Goal: Check status: Check status

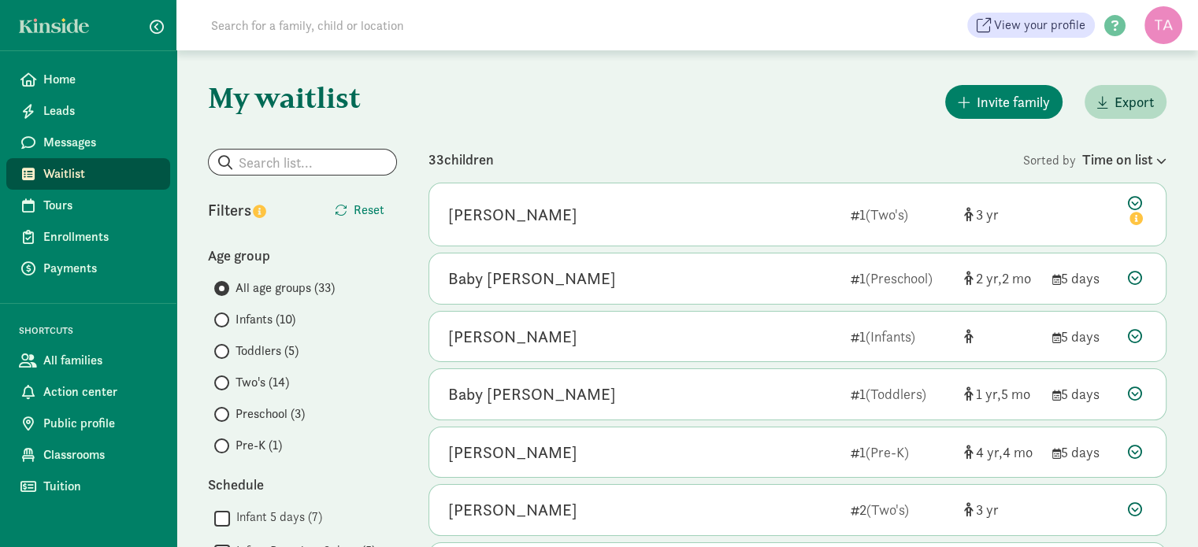
click at [225, 318] on span at bounding box center [221, 320] width 15 height 15
click at [225, 318] on input "Infants (10)" at bounding box center [219, 320] width 10 height 10
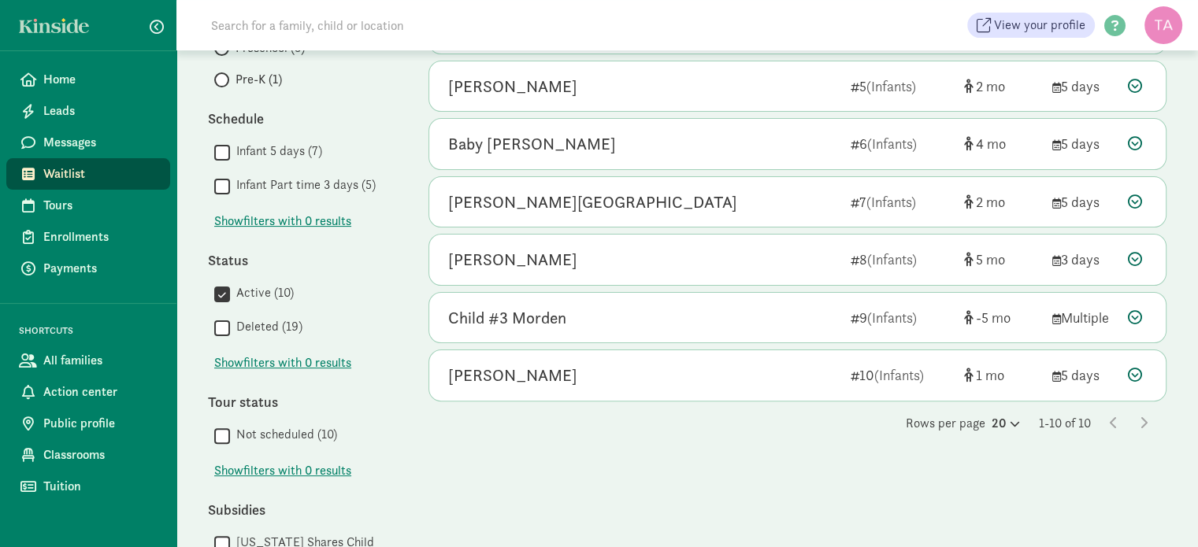
scroll to position [440, 0]
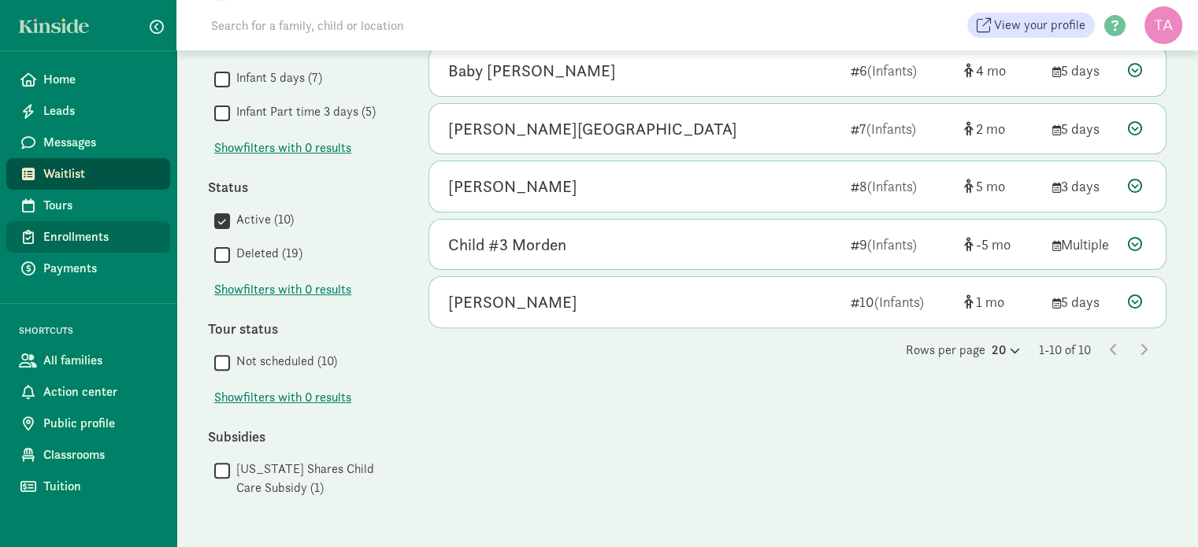
click at [66, 228] on span "Enrollments" at bounding box center [100, 237] width 114 height 19
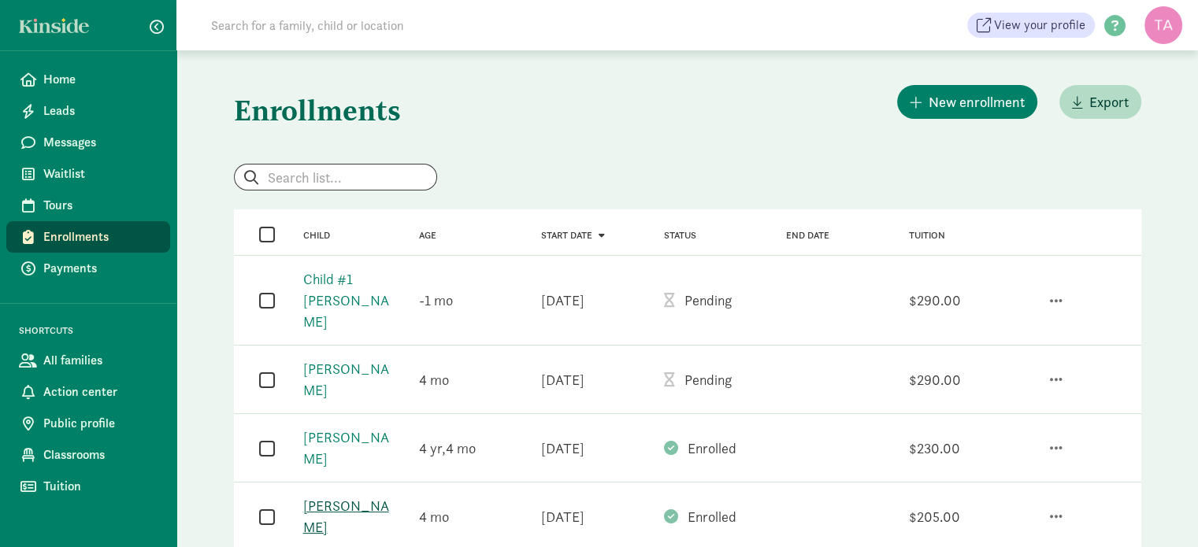
click at [321, 497] on link "[PERSON_NAME]" at bounding box center [346, 516] width 86 height 39
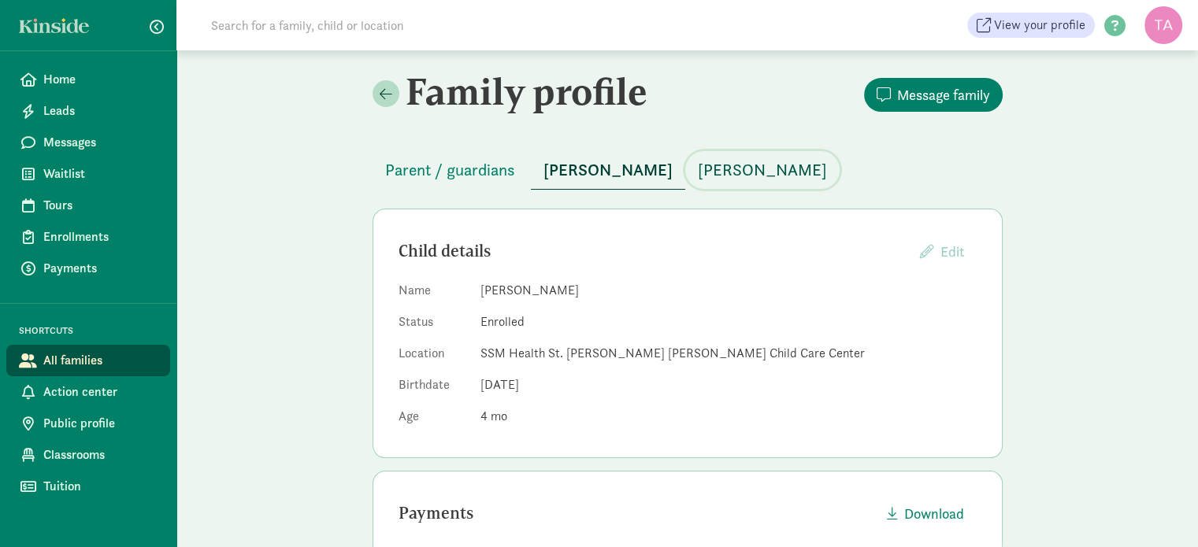
click at [703, 169] on span "[PERSON_NAME]" at bounding box center [762, 170] width 129 height 25
